Goal: Task Accomplishment & Management: Use online tool/utility

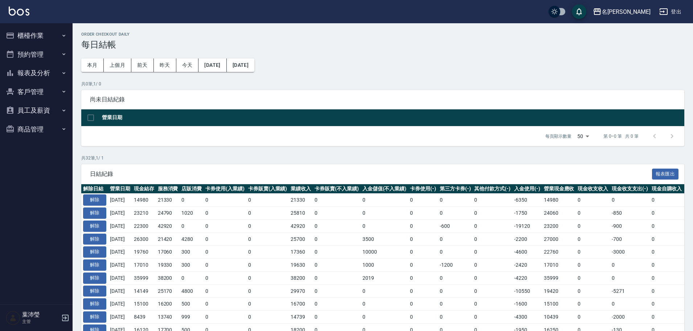
click at [41, 42] on button "櫃檯作業" at bounding box center [36, 35] width 67 height 19
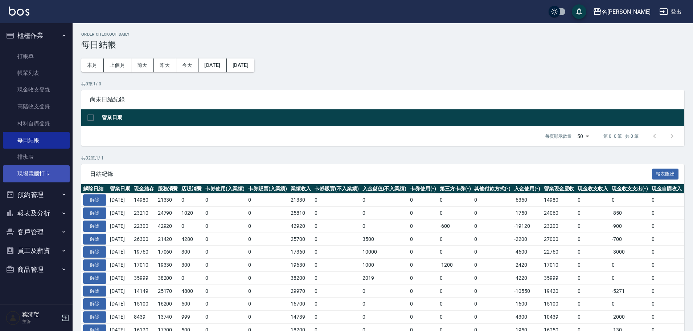
click at [57, 175] on link "現場電腦打卡" at bounding box center [36, 173] width 67 height 17
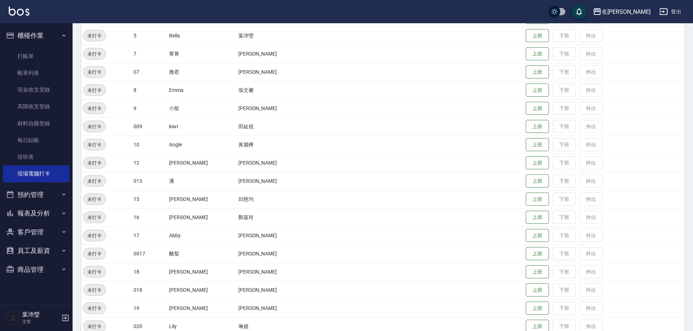
scroll to position [286, 0]
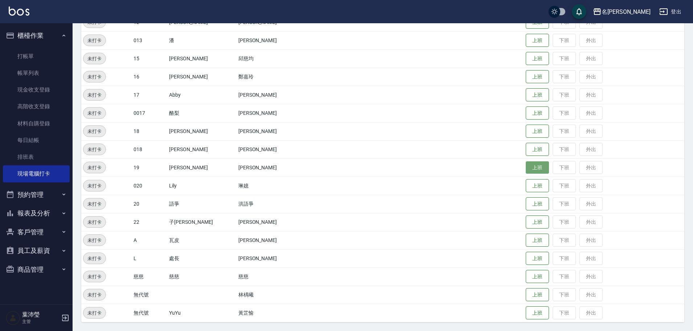
click at [526, 170] on button "上班" at bounding box center [537, 167] width 23 height 13
drag, startPoint x: 388, startPoint y: 167, endPoint x: 405, endPoint y: 165, distance: 17.5
click at [405, 165] on td "上班時間： 10:38" at bounding box center [455, 167] width 138 height 18
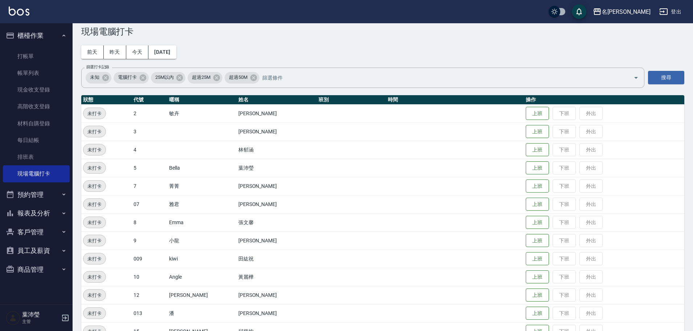
scroll to position [0, 0]
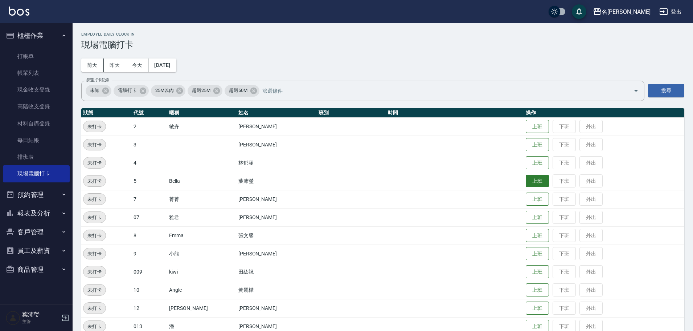
click at [526, 183] on button "上班" at bounding box center [537, 181] width 23 height 13
drag, startPoint x: 563, startPoint y: 321, endPoint x: 492, endPoint y: 273, distance: 85.9
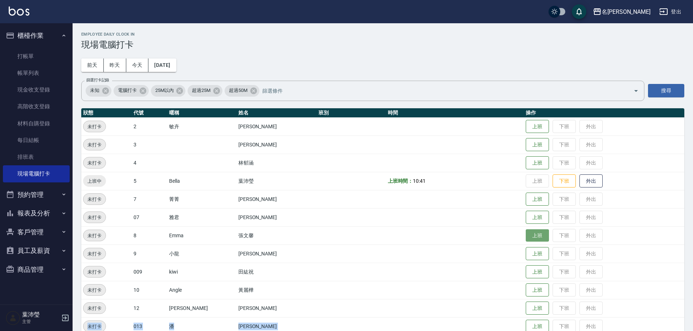
click at [526, 233] on button "上班" at bounding box center [537, 235] width 23 height 13
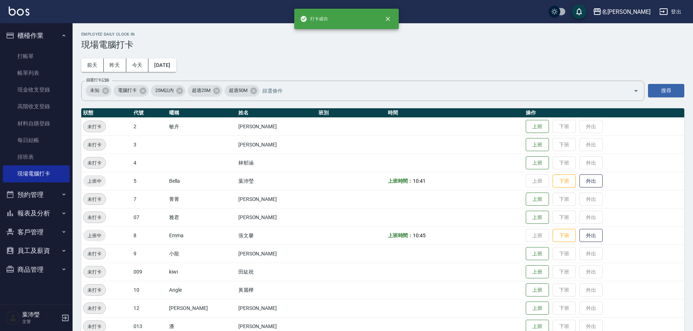
click at [386, 243] on td "上班時間： 10:45" at bounding box center [455, 235] width 138 height 18
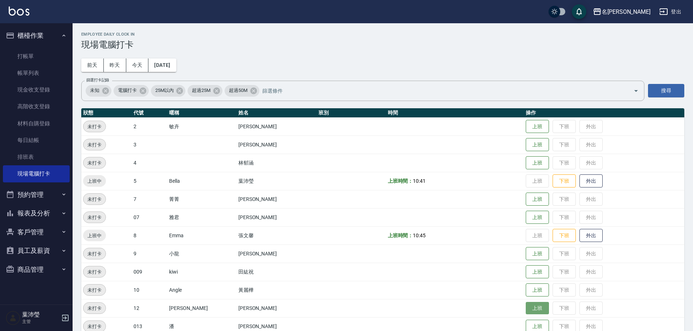
click at [526, 308] on button "上班" at bounding box center [537, 308] width 23 height 13
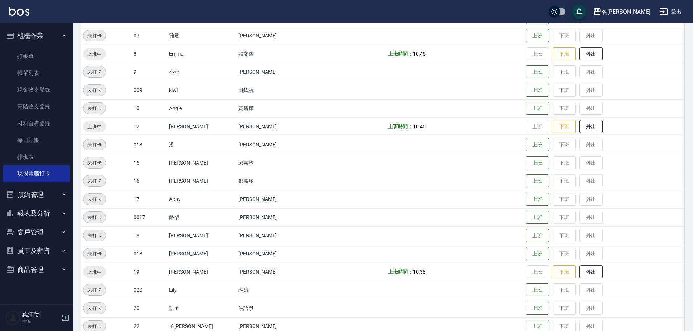
scroll to position [218, 0]
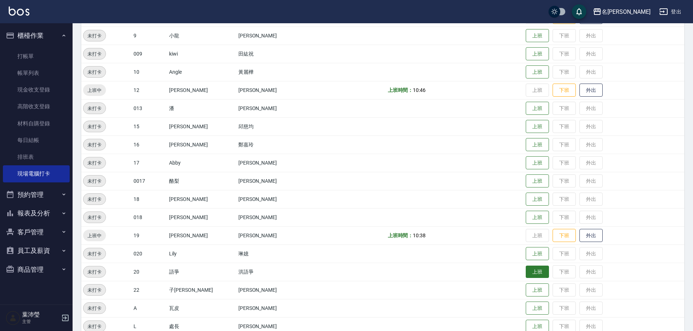
click at [526, 271] on button "上班" at bounding box center [537, 271] width 23 height 13
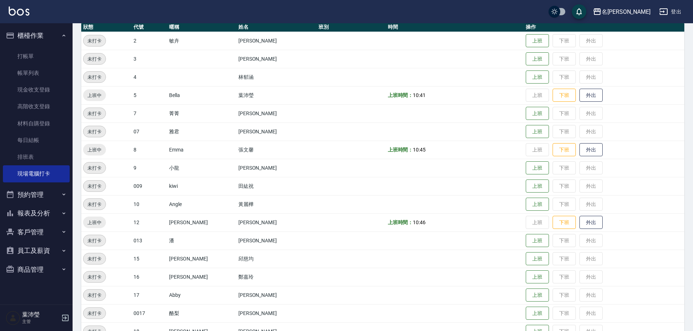
scroll to position [73, 0]
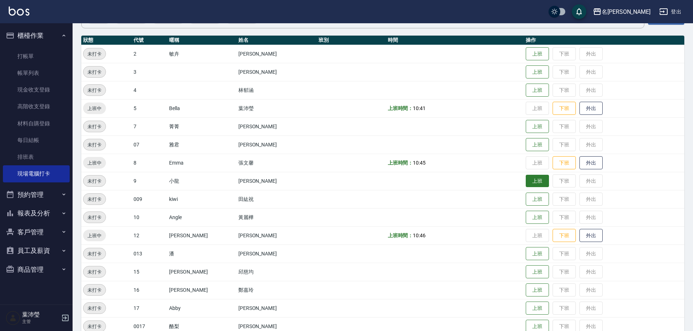
click at [527, 181] on button "上班" at bounding box center [537, 181] width 23 height 13
